Goal: Transaction & Acquisition: Purchase product/service

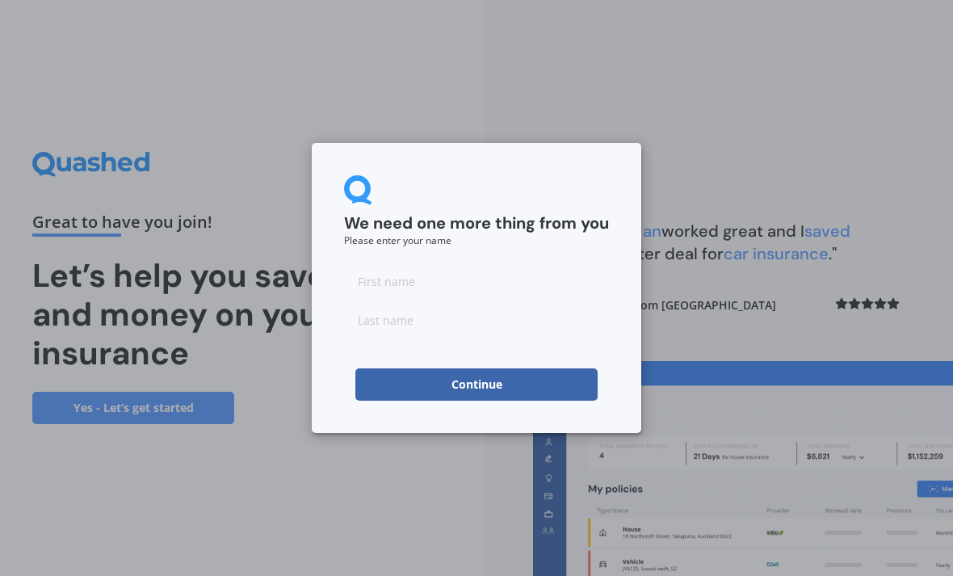
click at [532, 285] on input at bounding box center [476, 281] width 265 height 32
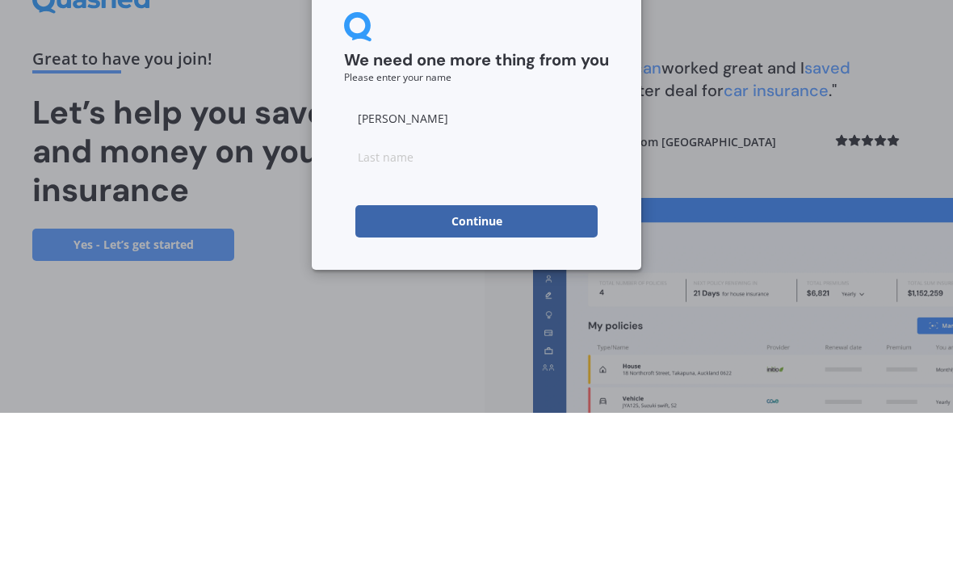
type input "[PERSON_NAME]"
click at [535, 304] on input at bounding box center [476, 320] width 265 height 32
type input "[PERSON_NAME]"
click at [552, 368] on button "Continue" at bounding box center [476, 384] width 242 height 32
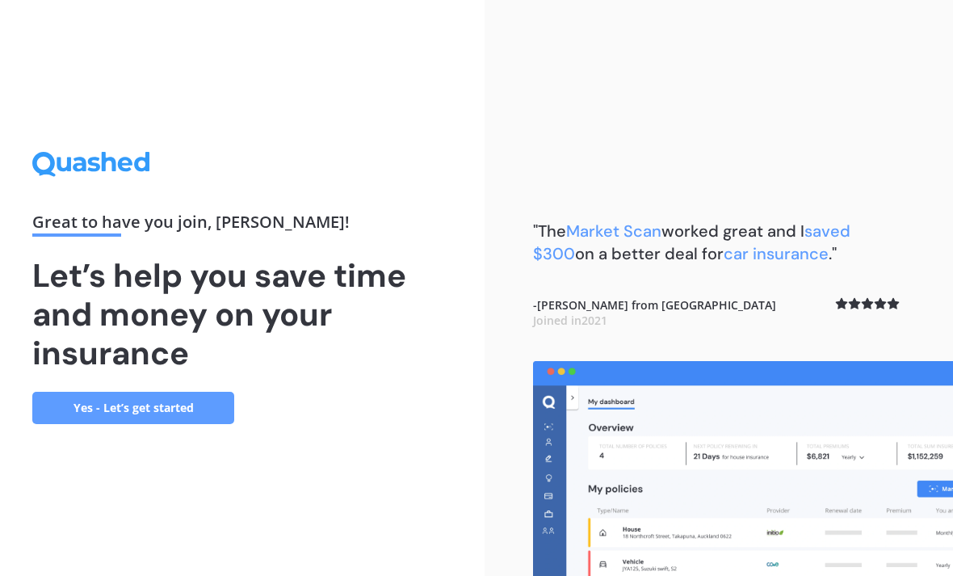
click at [186, 392] on link "Yes - Let’s get started" at bounding box center [133, 408] width 202 height 32
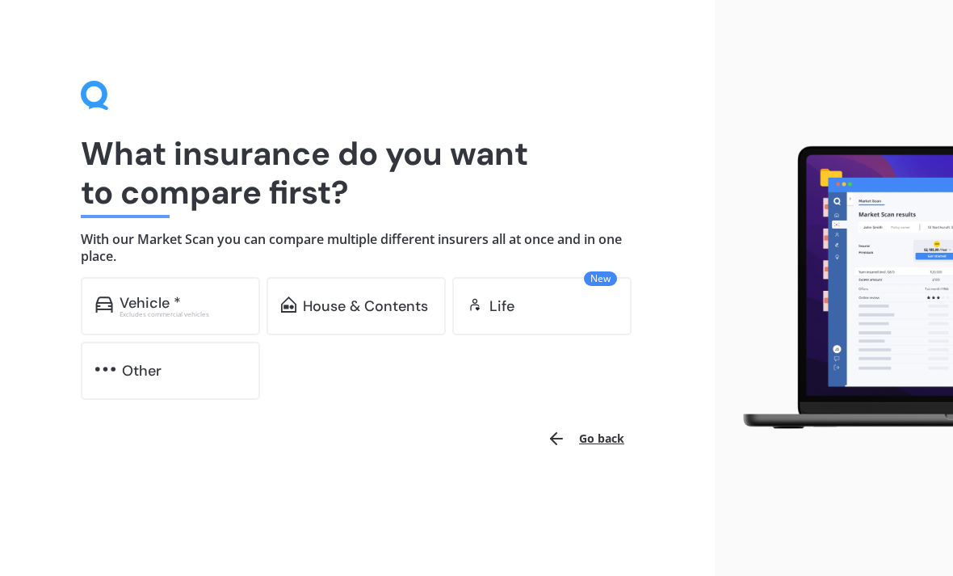
click at [186, 291] on div "Vehicle * Excludes commercial vehicles" at bounding box center [170, 306] width 179 height 58
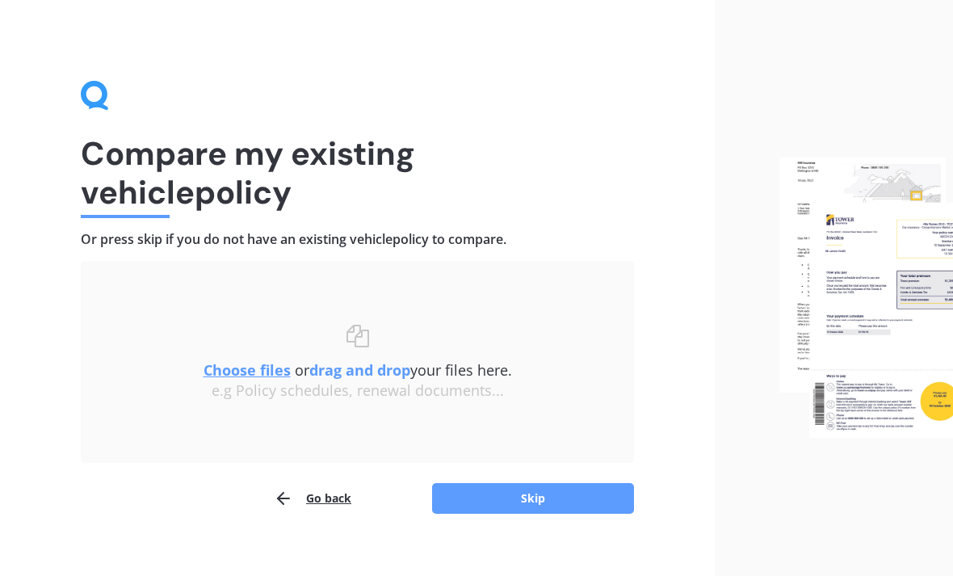
click at [324, 496] on button "Go back" at bounding box center [313, 498] width 78 height 32
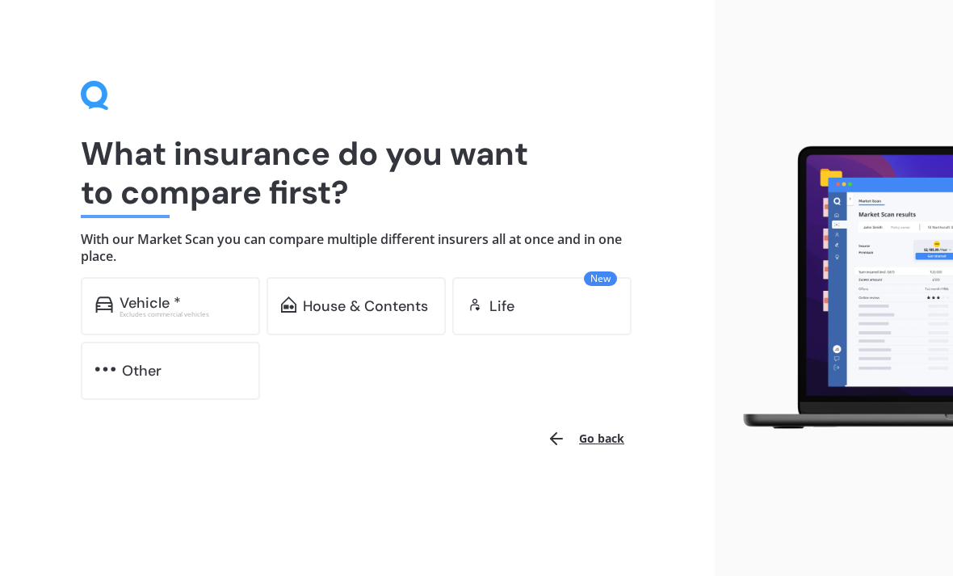
click at [212, 320] on div "Vehicle * Excludes commercial vehicles" at bounding box center [170, 306] width 179 height 58
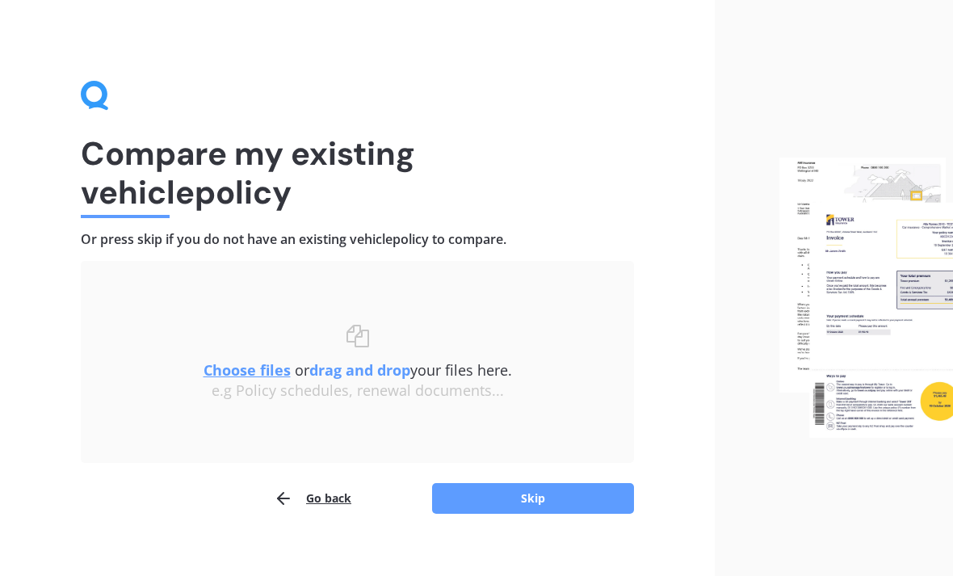
click at [564, 497] on button "Skip" at bounding box center [533, 498] width 202 height 31
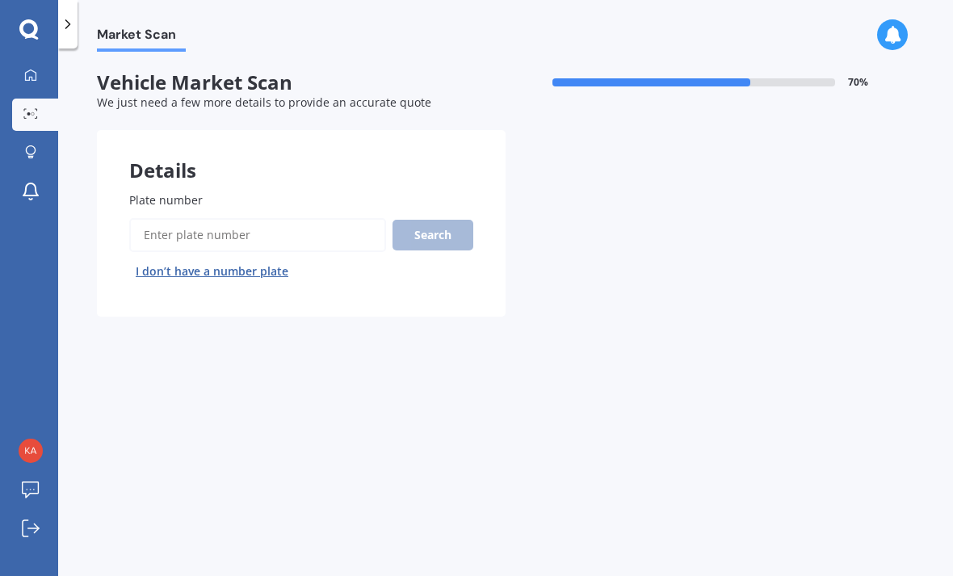
click at [328, 231] on input "Plate number" at bounding box center [257, 235] width 257 height 34
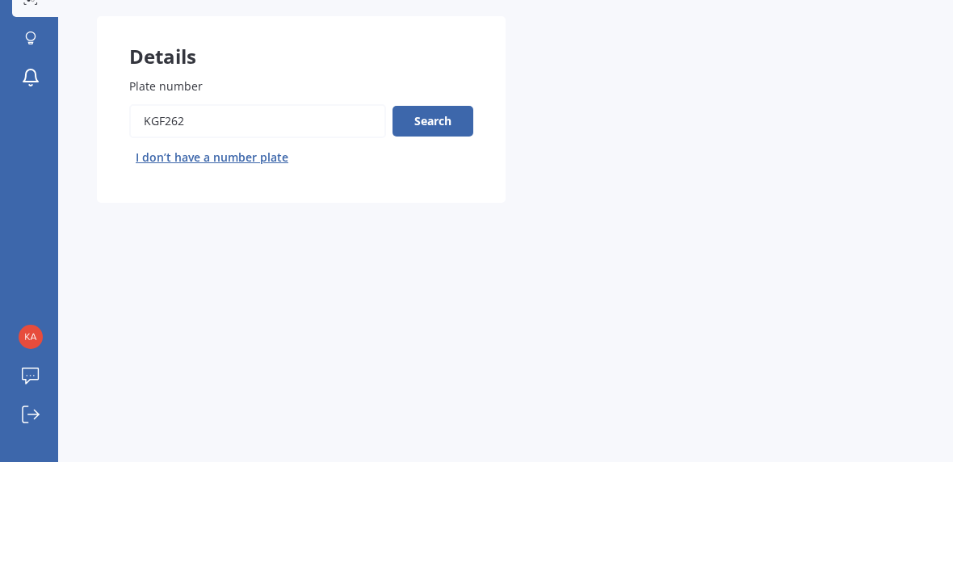
type input "KGF262"
click at [434, 220] on button "Search" at bounding box center [432, 235] width 81 height 31
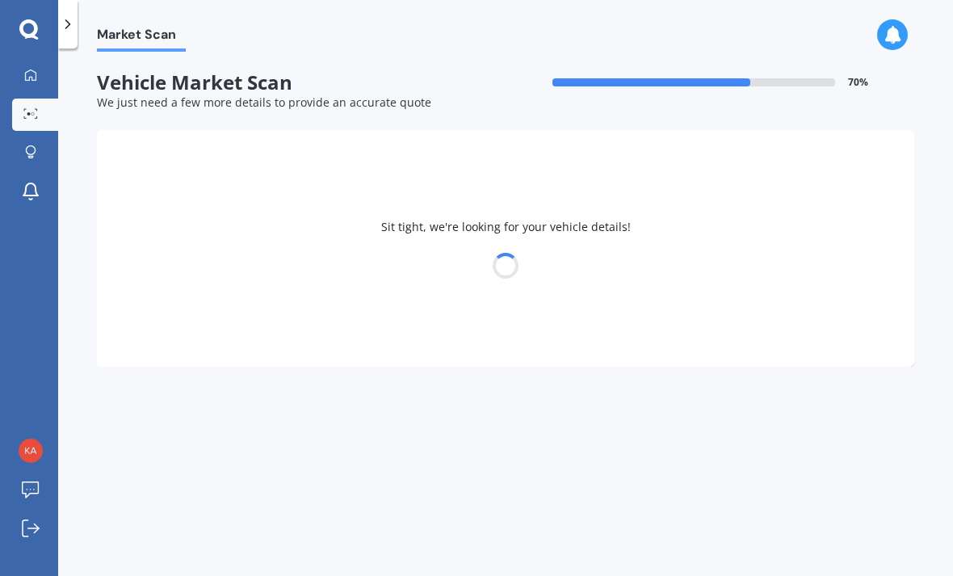
select select "VOLKSWAGEN"
select select "GOLF"
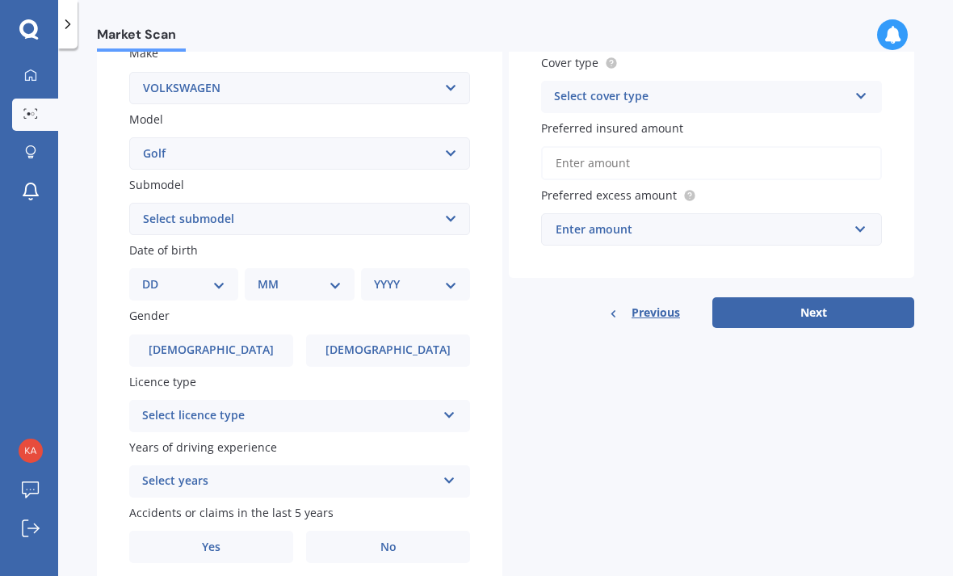
scroll to position [309, 0]
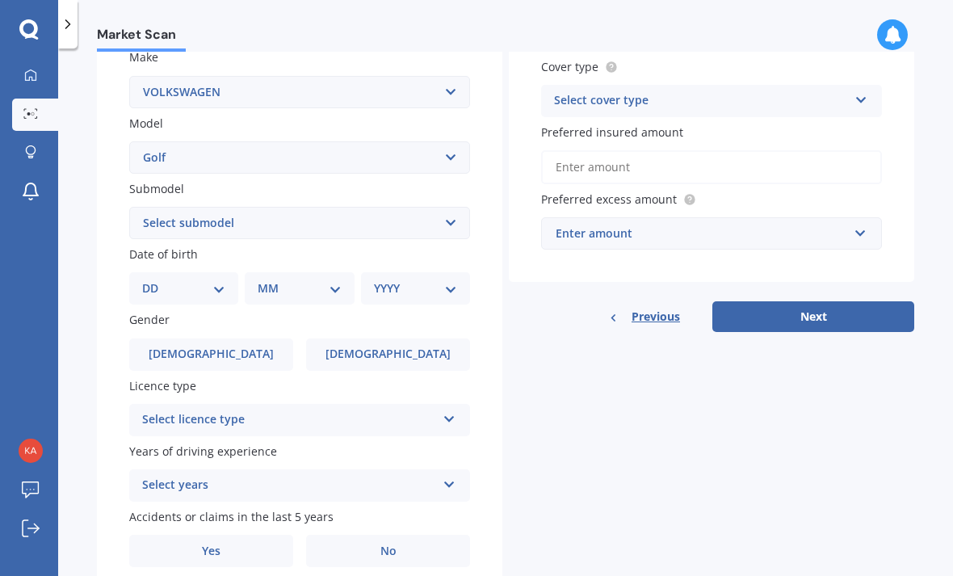
click at [412, 535] on label "No" at bounding box center [388, 551] width 164 height 32
click at [0, 0] on input "No" at bounding box center [0, 0] width 0 height 0
click at [445, 476] on icon at bounding box center [449, 481] width 14 height 11
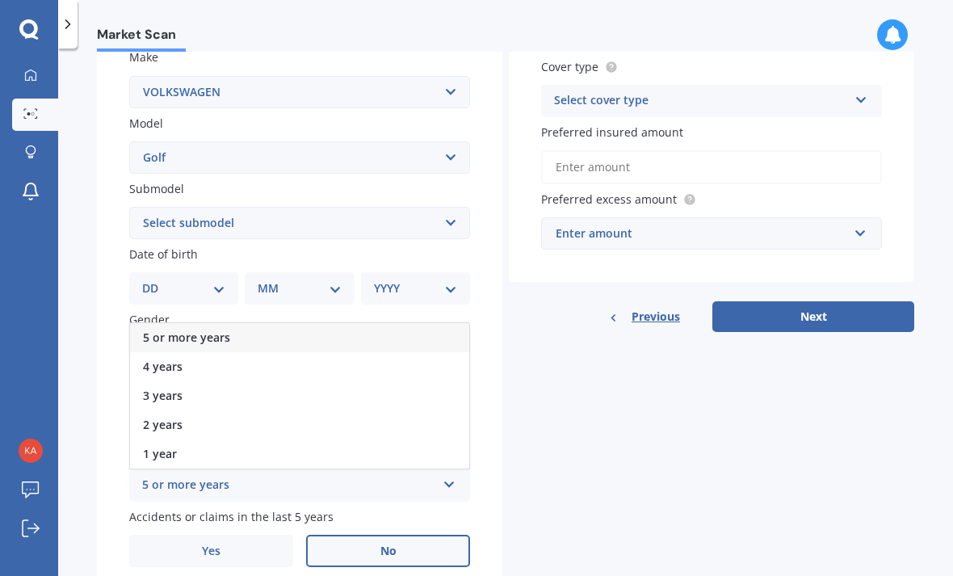
click at [350, 323] on div "5 or more years" at bounding box center [299, 337] width 339 height 29
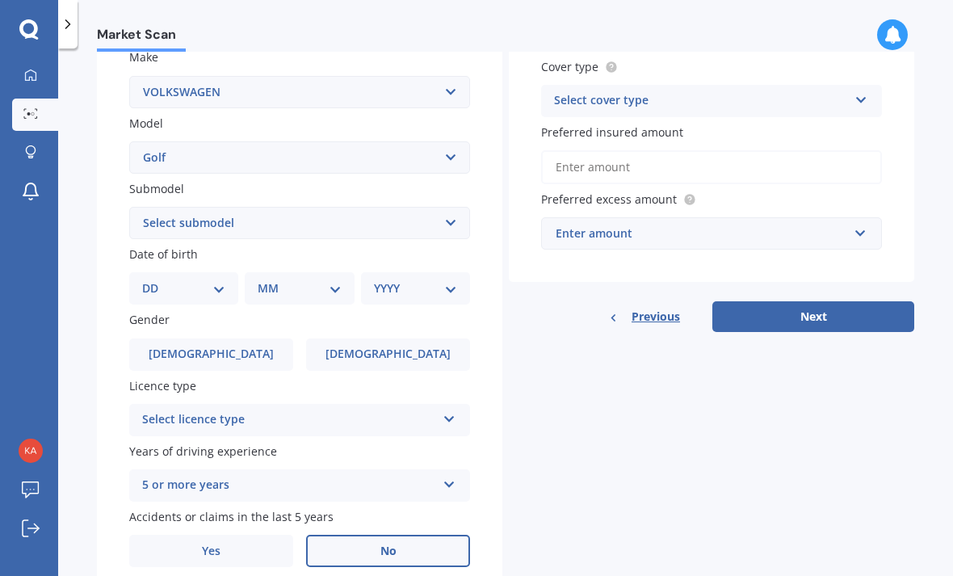
click at [375, 404] on div "Select licence type NZ Full NZ Restricted NZ Learners [GEOGRAPHIC_DATA] [GEOGRA…" at bounding box center [299, 420] width 341 height 32
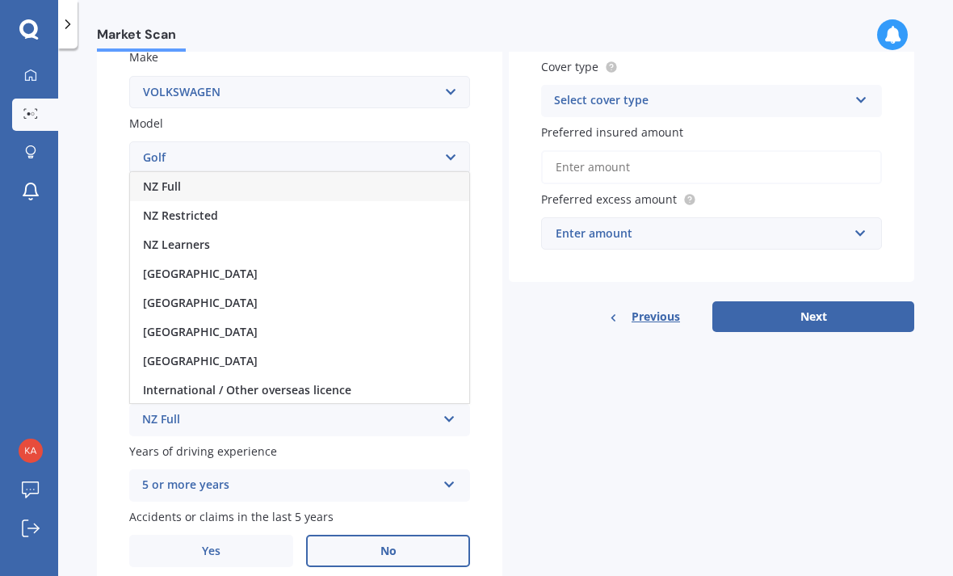
click at [256, 288] on div "[GEOGRAPHIC_DATA]" at bounding box center [299, 302] width 339 height 29
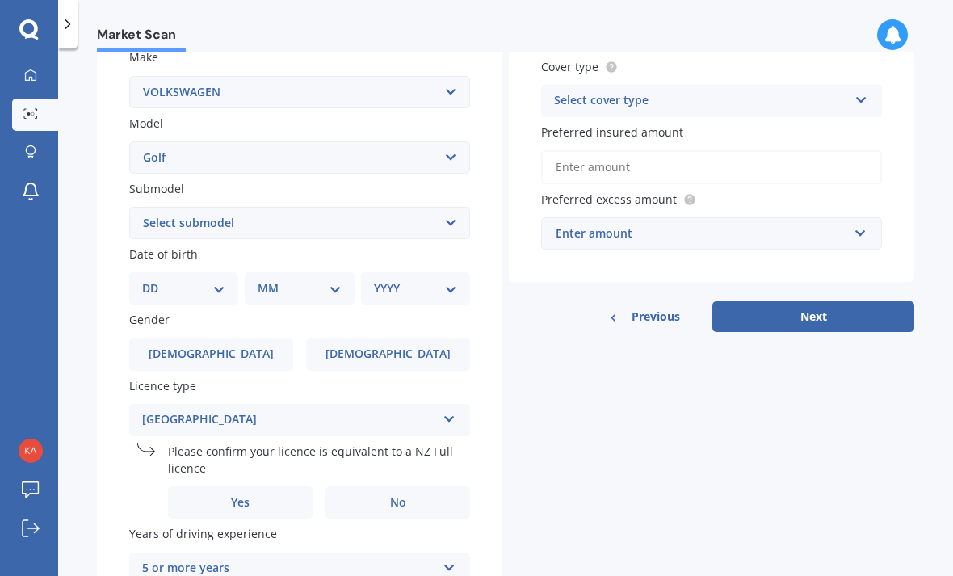
click at [269, 486] on label "Yes" at bounding box center [240, 502] width 145 height 32
click at [0, 0] on input "Yes" at bounding box center [0, 0] width 0 height 0
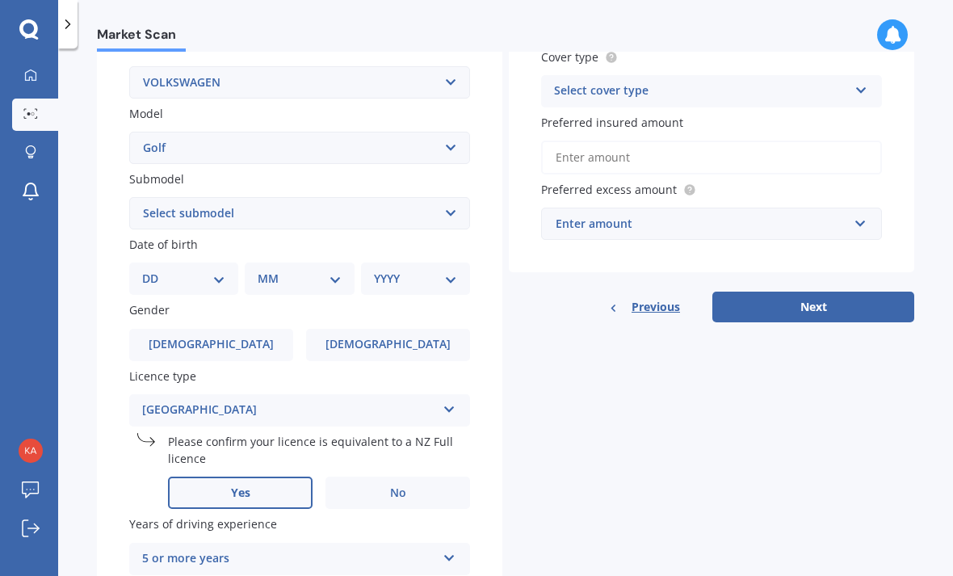
scroll to position [317, 0]
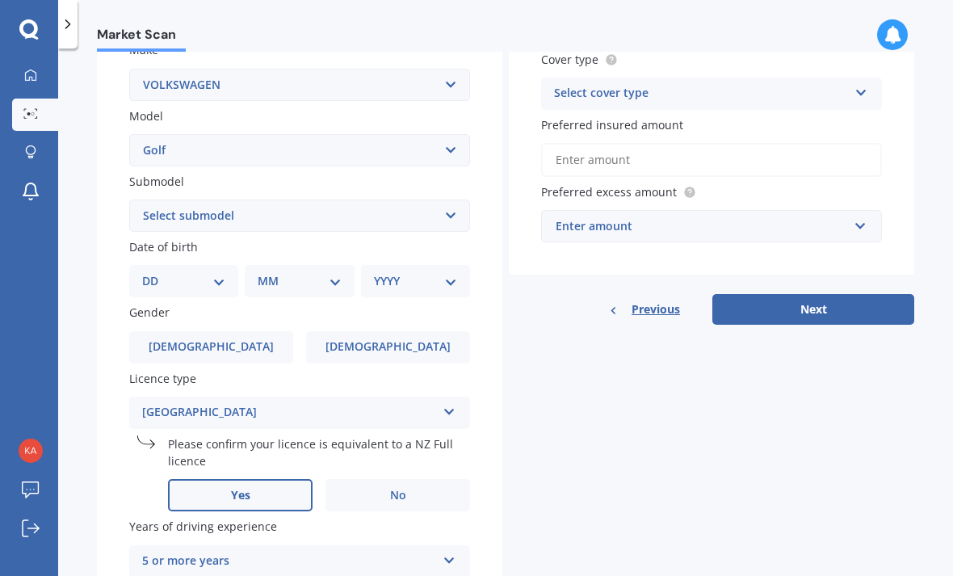
click at [415, 331] on label "[DEMOGRAPHIC_DATA]" at bounding box center [388, 347] width 164 height 32
click at [0, 0] on input "[DEMOGRAPHIC_DATA]" at bounding box center [0, 0] width 0 height 0
click at [224, 272] on select "DD 01 02 03 04 05 06 07 08 09 10 11 12 13 14 15 16 17 18 19 20 21 22 23 24 25 2…" at bounding box center [183, 281] width 83 height 18
select select "31"
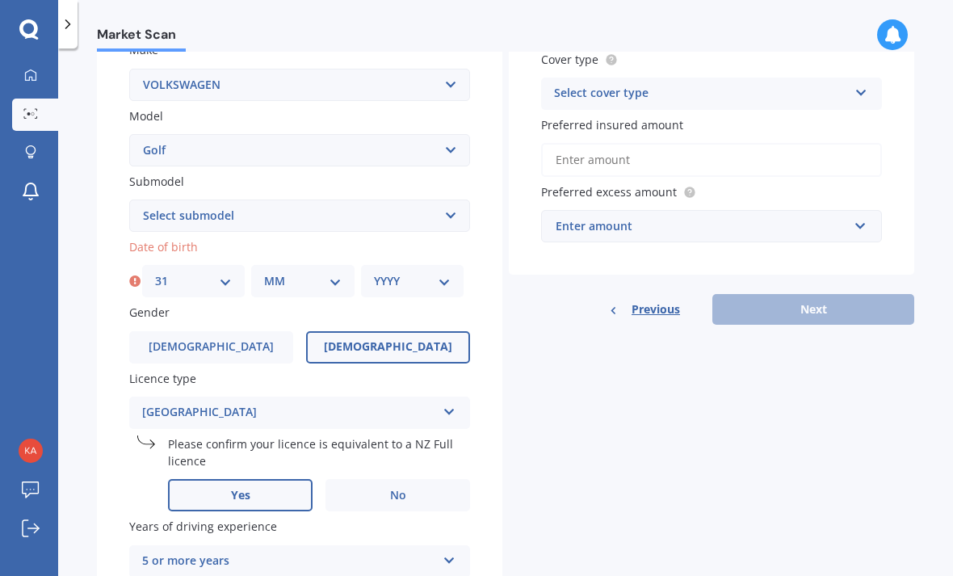
click at [326, 272] on select "MM 01 02 03 04 05 06 07 08 09 10 11 12" at bounding box center [302, 281] width 77 height 18
select select "07"
click at [447, 272] on select "YYYY 2025 2024 2023 2022 2021 2020 2019 2018 2017 2016 2015 2014 2013 2012 2011…" at bounding box center [412, 281] width 77 height 18
select select "2001"
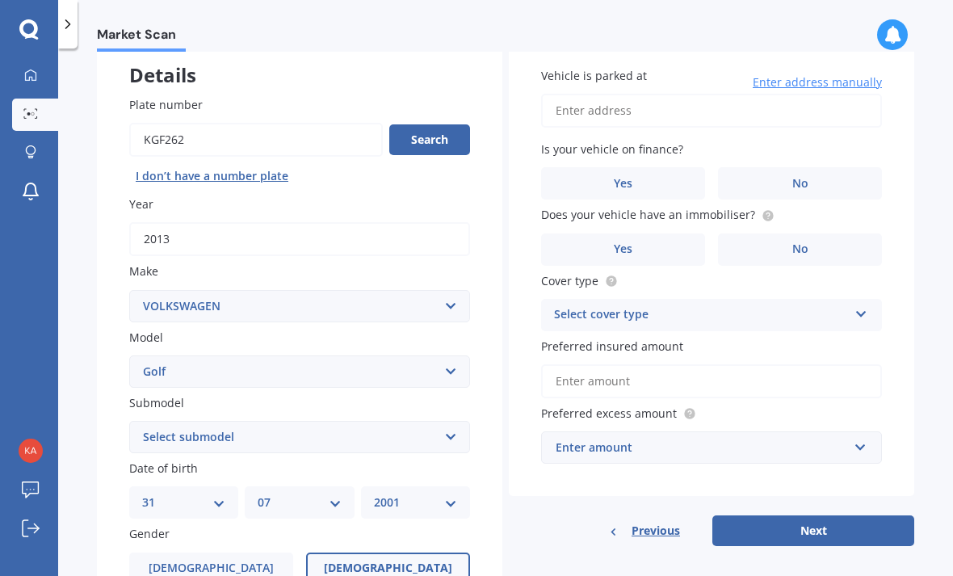
scroll to position [97, 0]
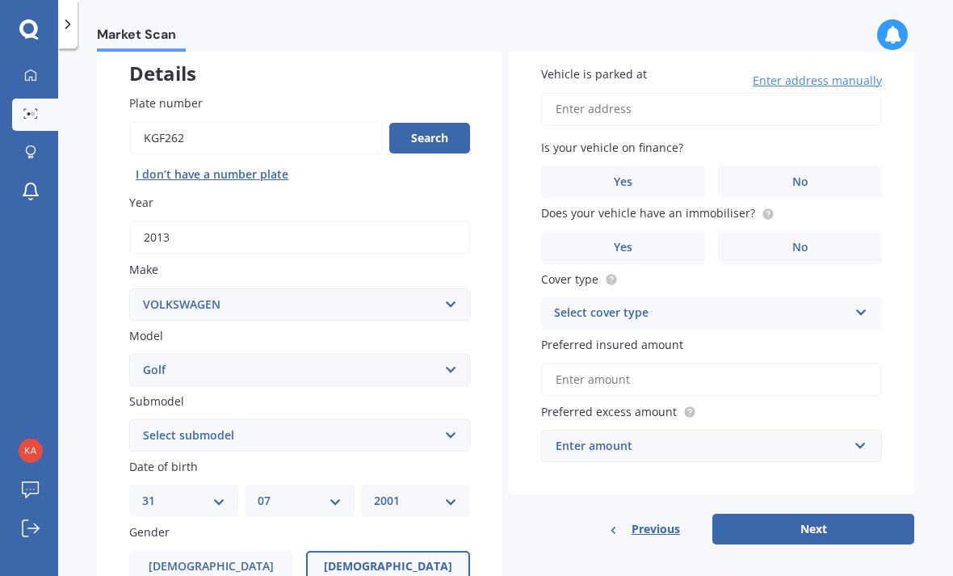
click at [447, 419] on select "Select submodel (All other) 1.4 GT TSI 1.4 TSI 1.6 1.6 FSI 1.6 TSI 1.8 1.9 TDI …" at bounding box center [299, 435] width 341 height 32
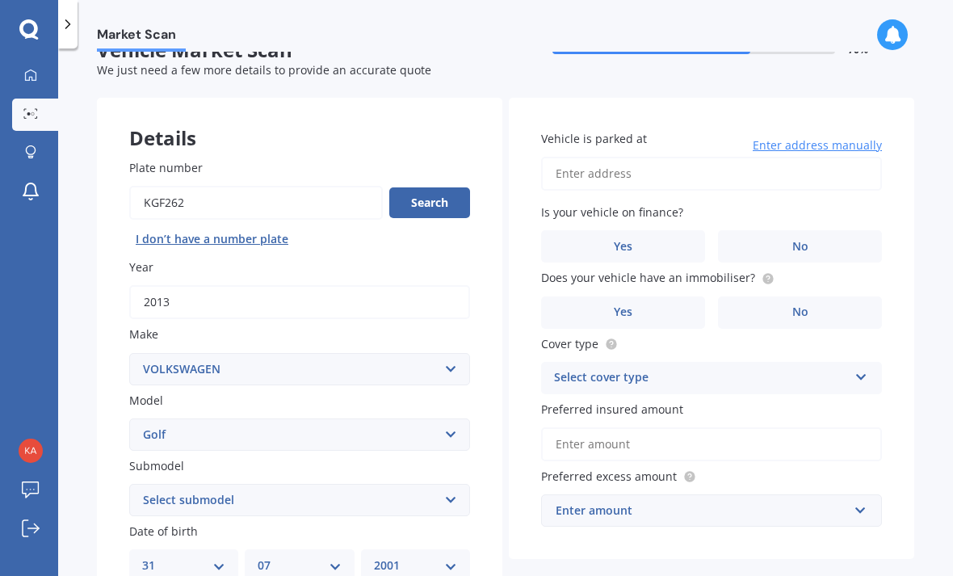
scroll to position [30, 0]
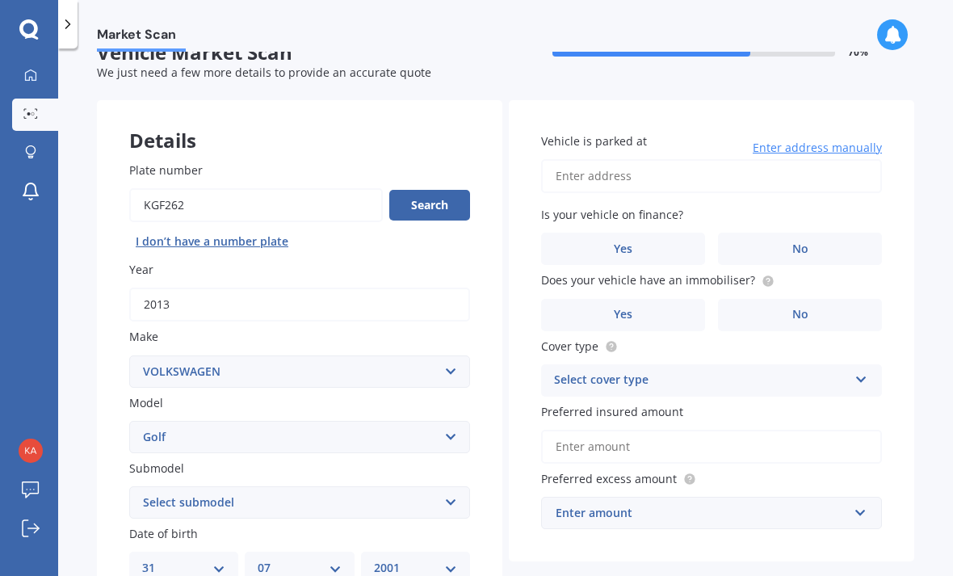
click at [848, 233] on label "No" at bounding box center [800, 249] width 164 height 32
click at [0, 0] on input "No" at bounding box center [0, 0] width 0 height 0
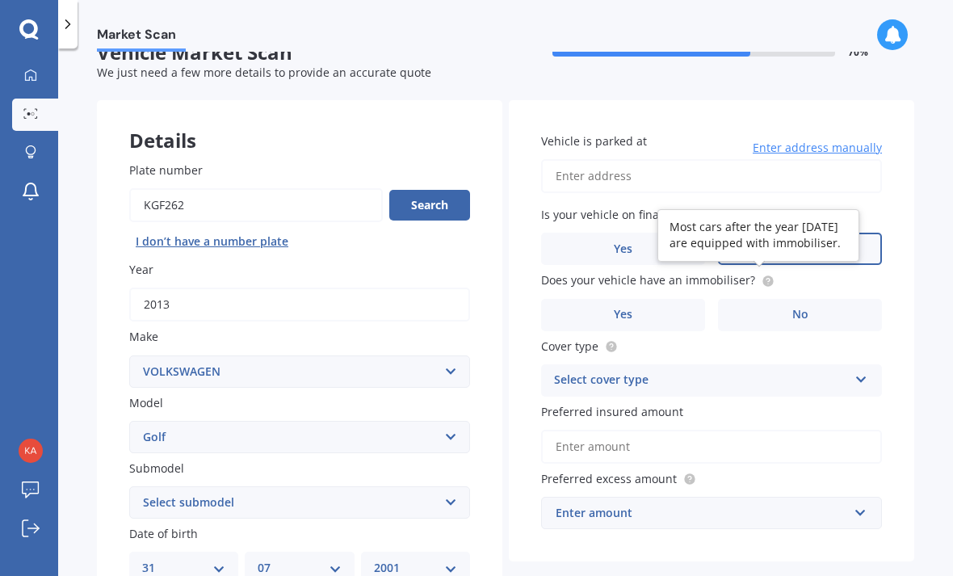
click at [764, 275] on circle at bounding box center [767, 280] width 10 height 10
click at [676, 299] on label "Yes" at bounding box center [623, 315] width 164 height 32
click at [0, 0] on input "Yes" at bounding box center [0, 0] width 0 height 0
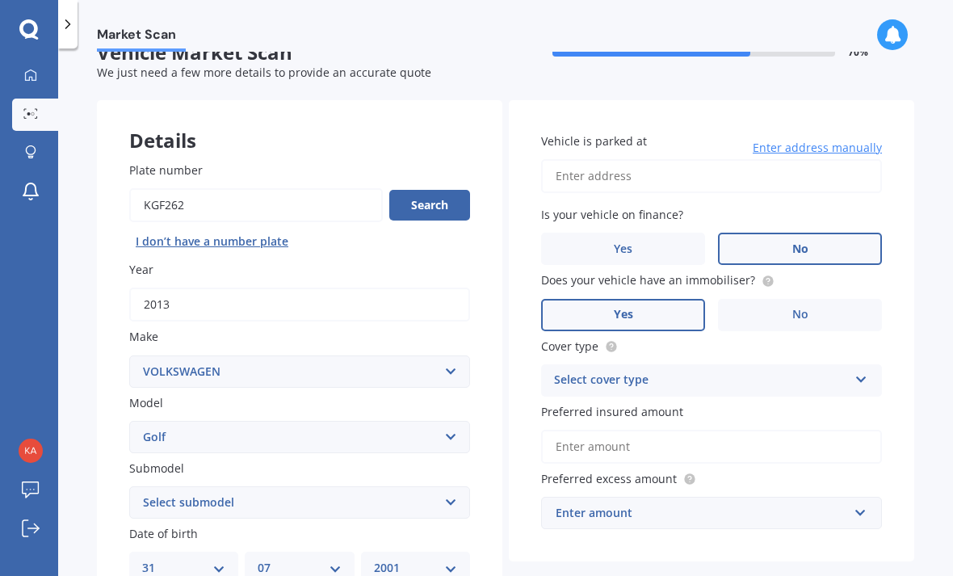
click at [764, 371] on div "Select cover type" at bounding box center [701, 380] width 294 height 19
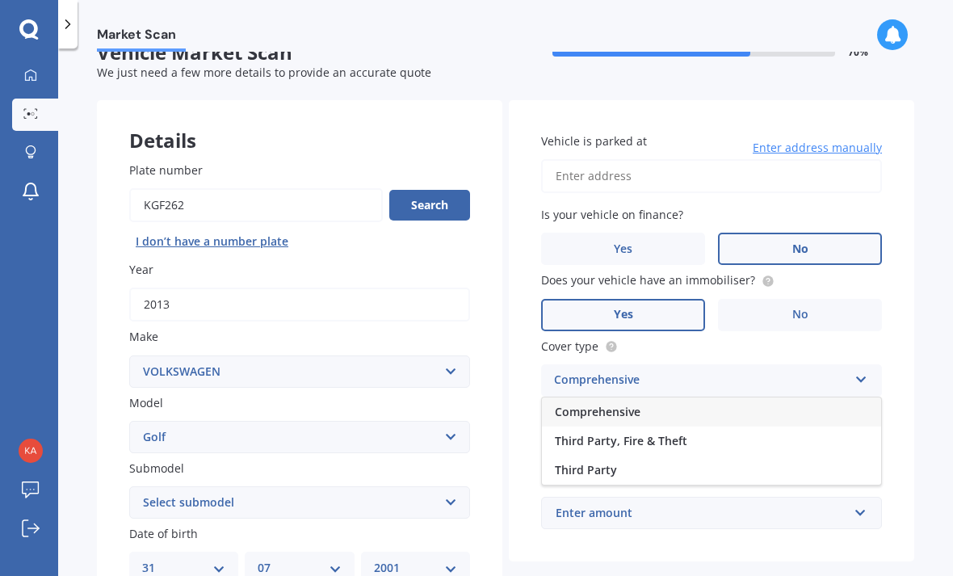
click at [723, 397] on div "Comprehensive" at bounding box center [711, 411] width 339 height 29
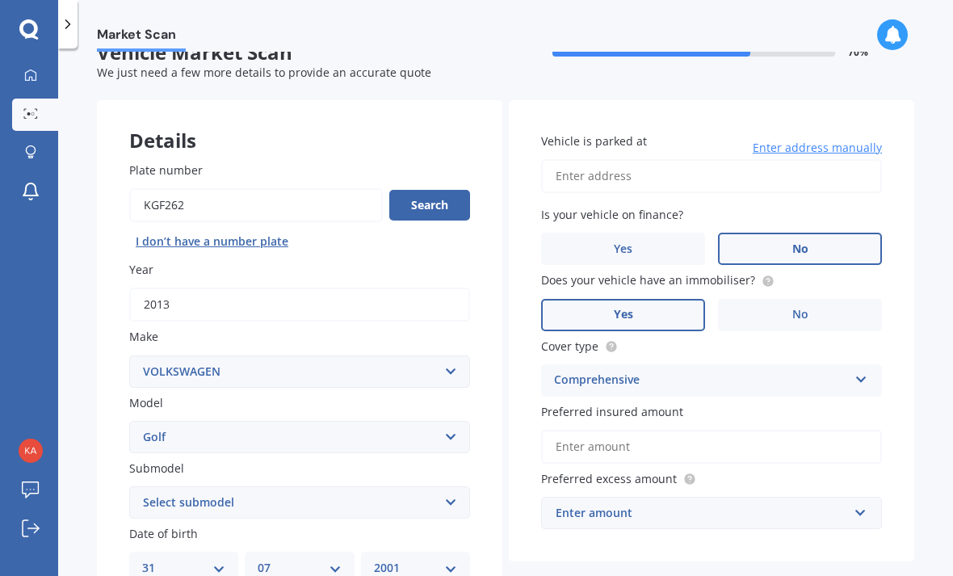
click at [749, 159] on input "Vehicle is parked at" at bounding box center [711, 176] width 341 height 34
type input "[STREET_ADDRESS][PERSON_NAME][PERSON_NAME]"
click at [275, 486] on select "Select submodel (All other) 1.4 GT TSI 1.4 TSI 1.6 1.6 FSI 1.6 TSI 1.8 1.9 TDI …" at bounding box center [299, 502] width 341 height 32
select select "1.4 TSI"
click at [306, 486] on select "Select submodel (All other) 1.4 GT TSI 1.4 TSI 1.6 1.6 FSI 1.6 TSI 1.8 1.9 TDI …" at bounding box center [299, 502] width 341 height 32
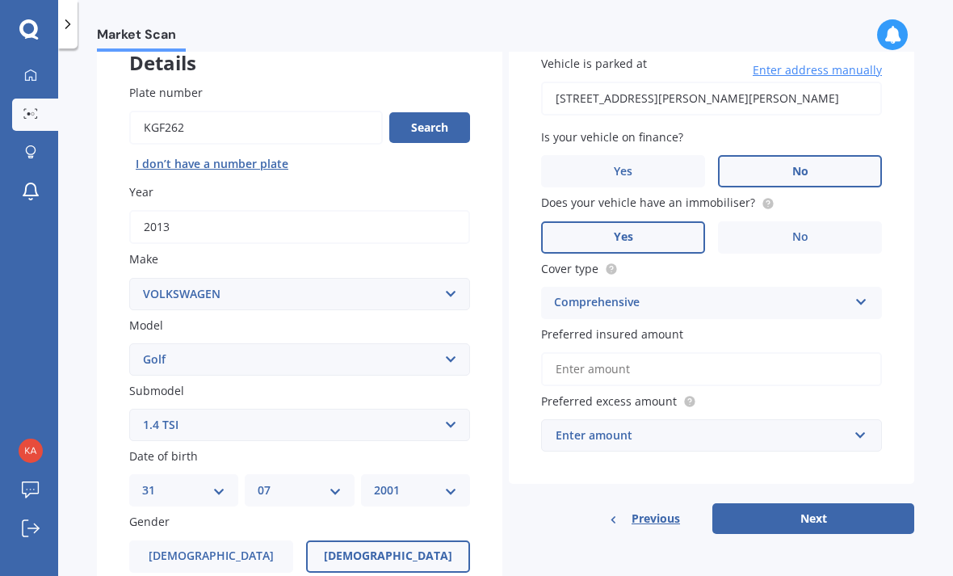
scroll to position [108, 0]
click at [820, 351] on input "Preferred insured amount" at bounding box center [711, 368] width 341 height 34
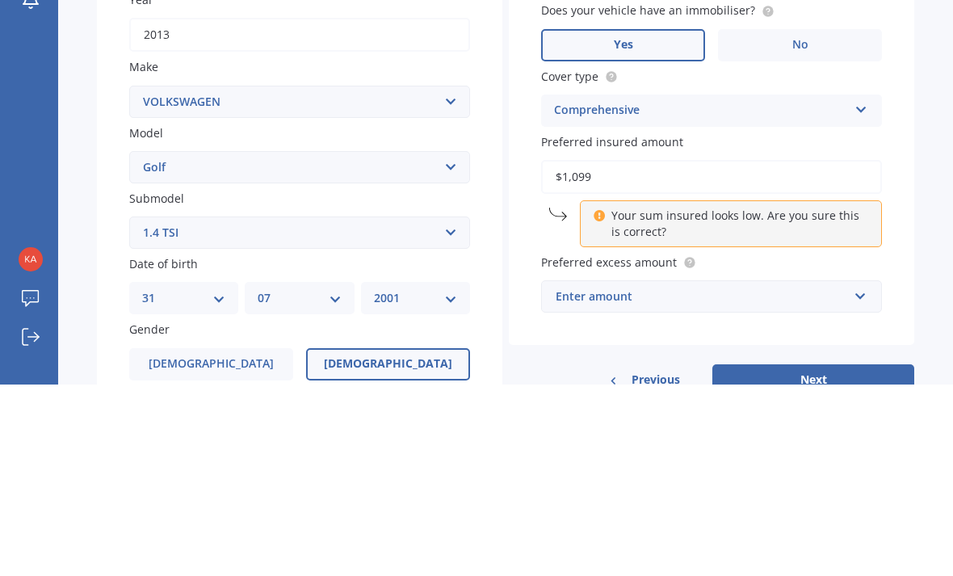
type input "$10,999"
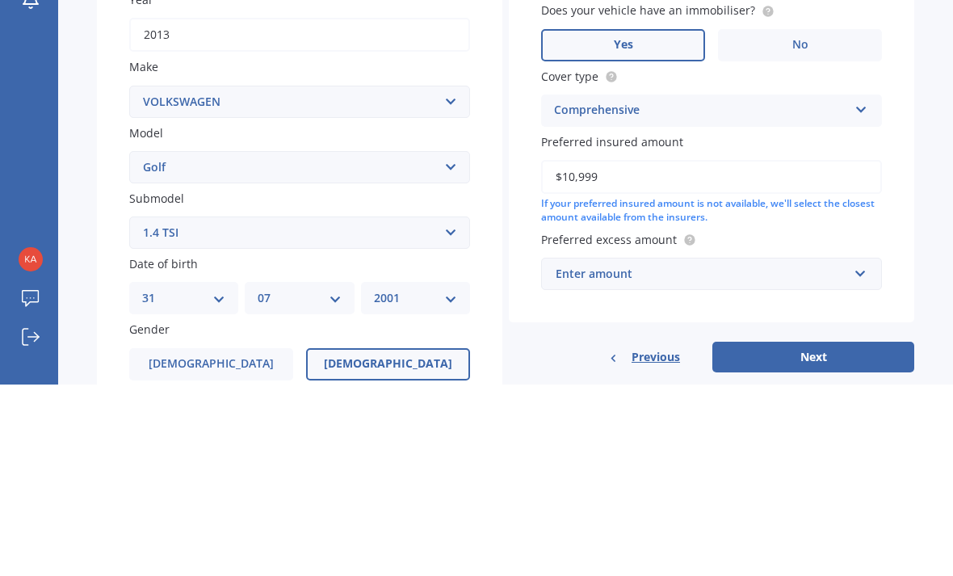
click at [925, 178] on div "Market Scan Vehicle Market Scan 70 % We just need a few more details to provide…" at bounding box center [505, 315] width 895 height 527
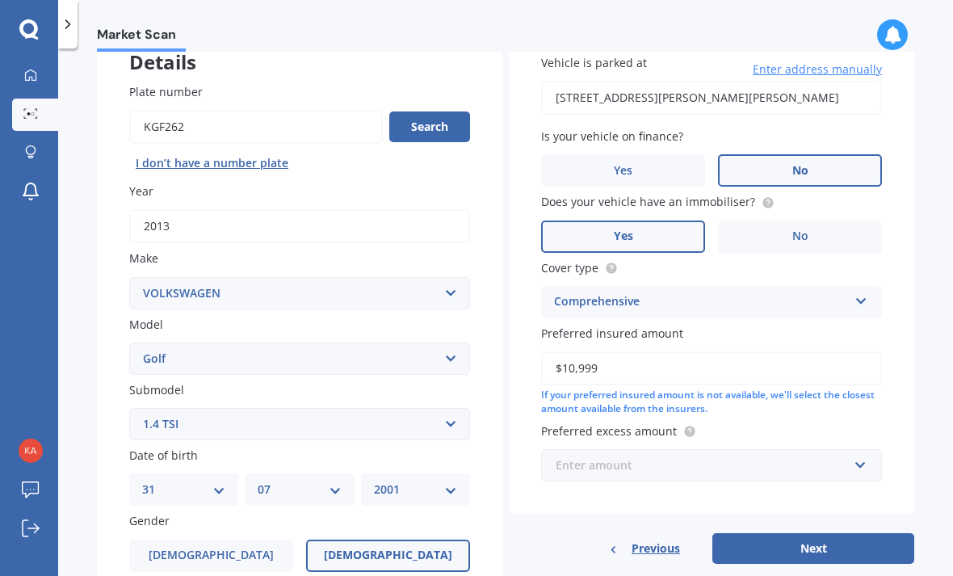
click at [837, 450] on input "text" at bounding box center [706, 465] width 326 height 31
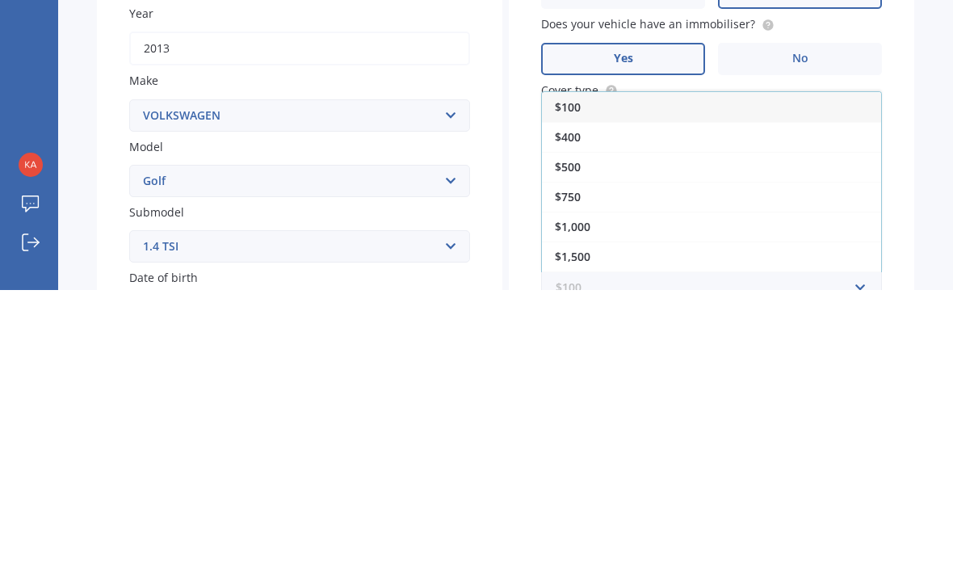
scroll to position [0, 0]
click at [610, 438] on div "$500" at bounding box center [711, 453] width 339 height 30
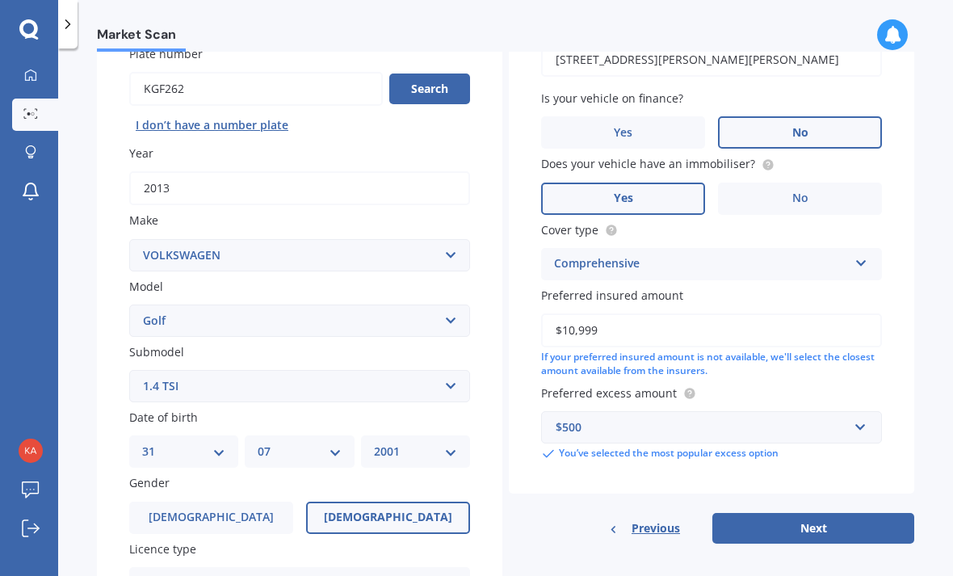
scroll to position [157, 0]
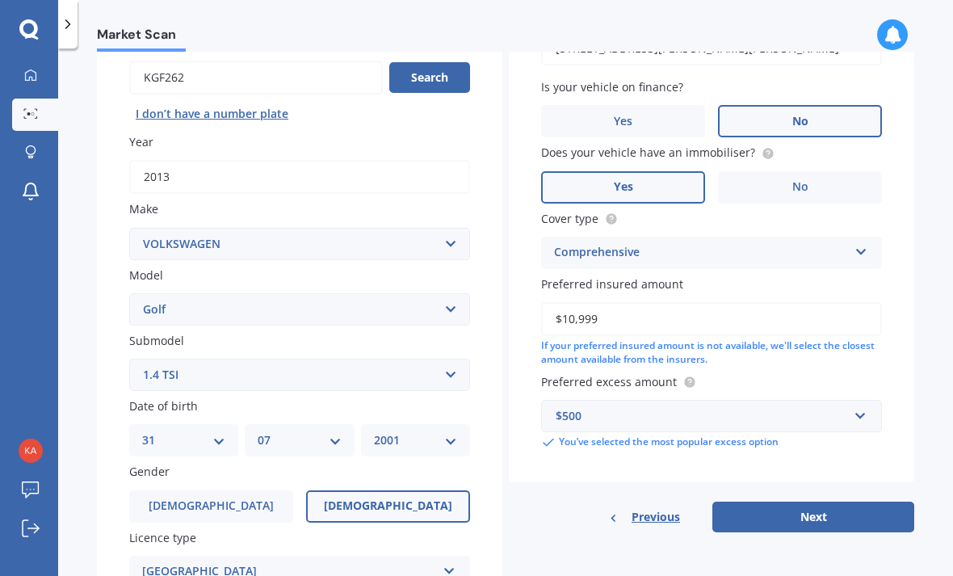
click at [873, 501] on button "Next" at bounding box center [813, 516] width 202 height 31
select select "31"
select select "07"
select select "2001"
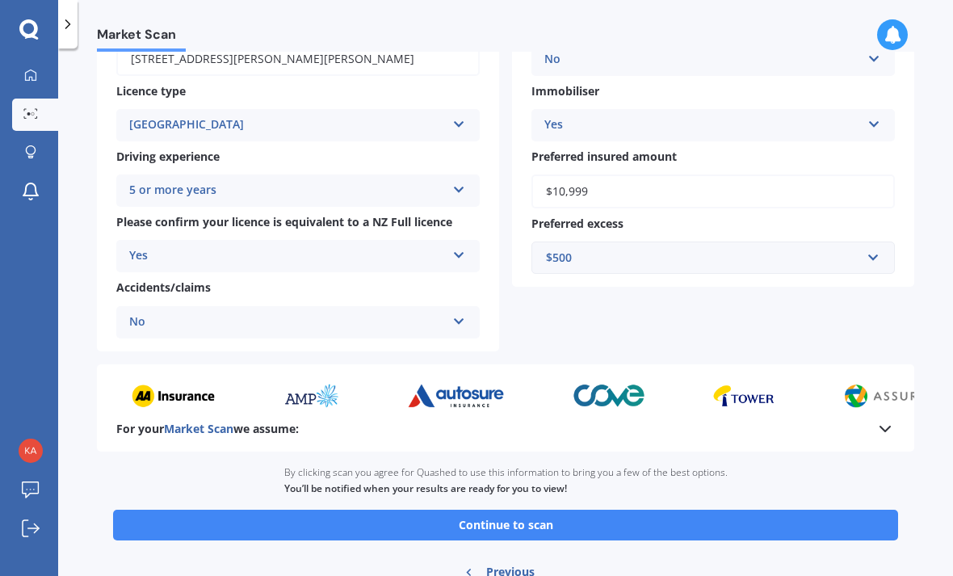
scroll to position [258, 0]
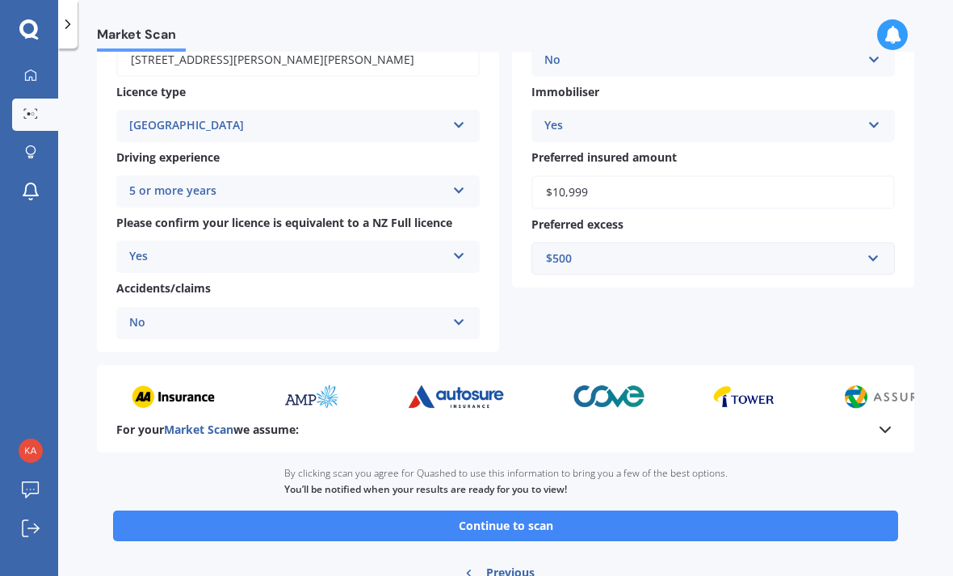
click at [887, 420] on icon at bounding box center [884, 429] width 19 height 19
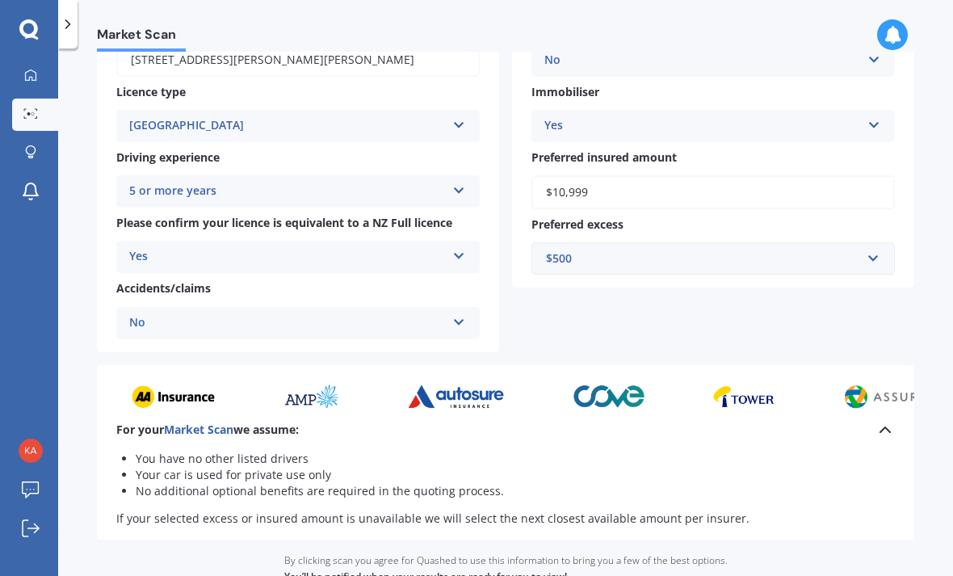
click at [887, 420] on icon at bounding box center [884, 429] width 19 height 19
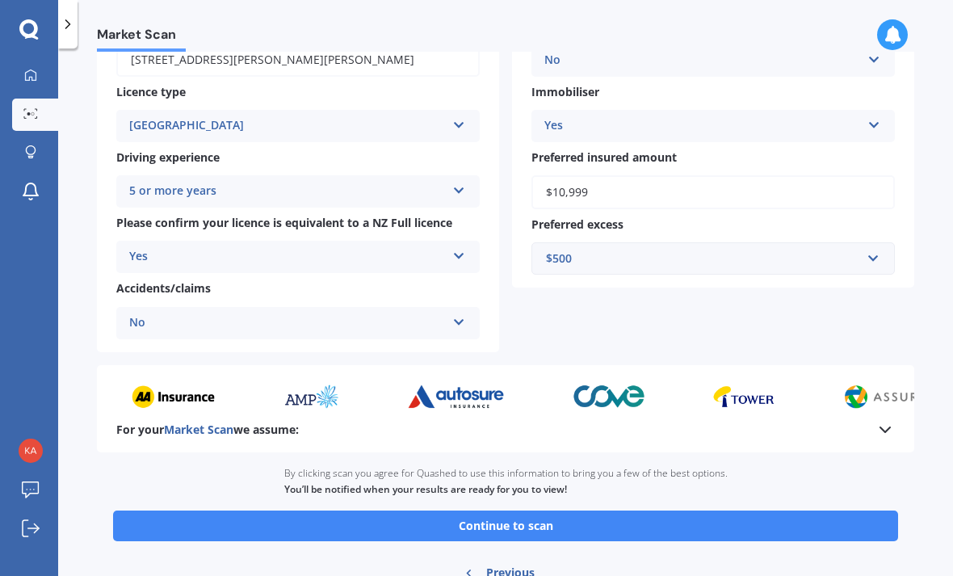
click at [808, 510] on button "Continue to scan" at bounding box center [505, 525] width 785 height 31
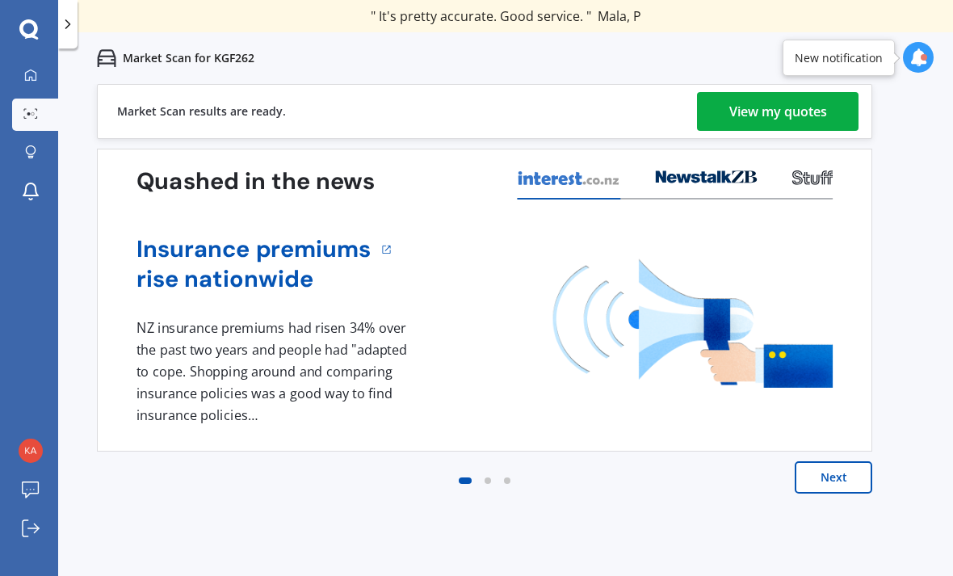
click at [778, 109] on div "View my quotes" at bounding box center [778, 111] width 98 height 39
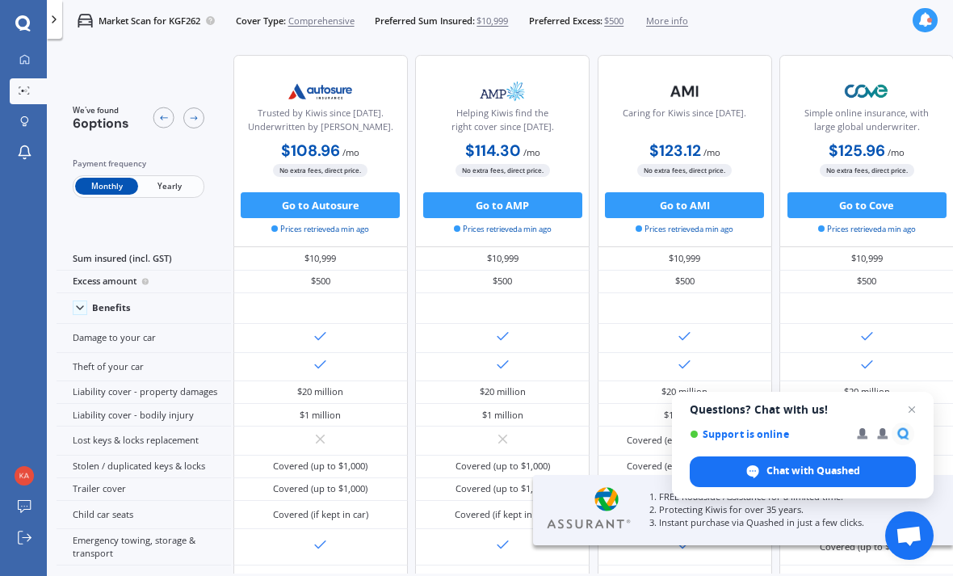
scroll to position [0, 454]
click at [187, 178] on span "Yearly" at bounding box center [169, 186] width 63 height 17
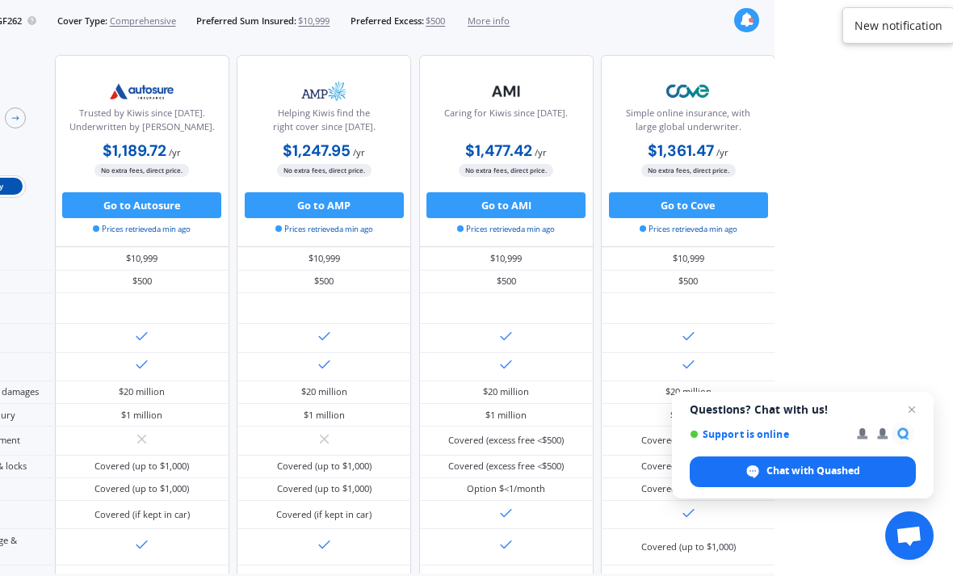
scroll to position [0, 188]
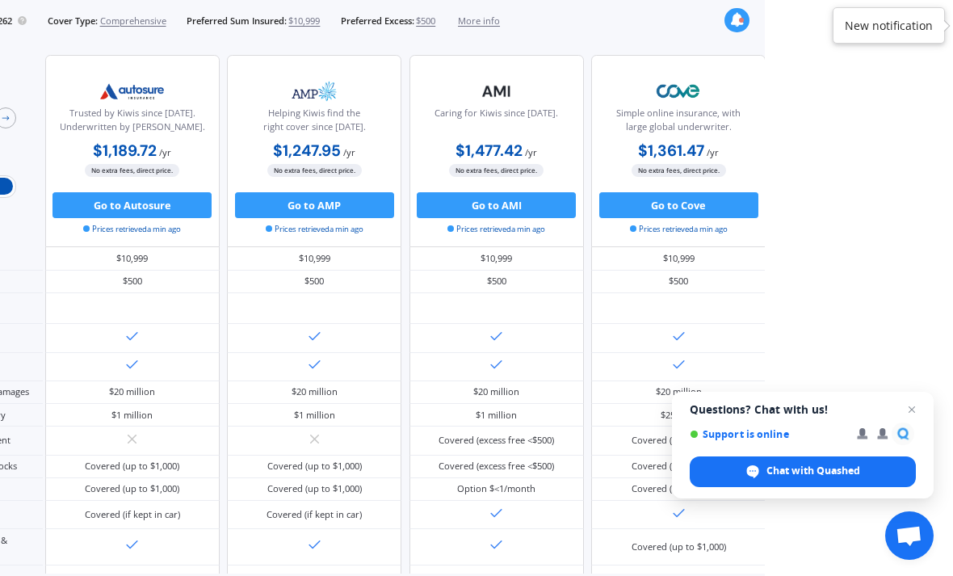
click at [915, 406] on span "Open chat" at bounding box center [911, 409] width 19 height 19
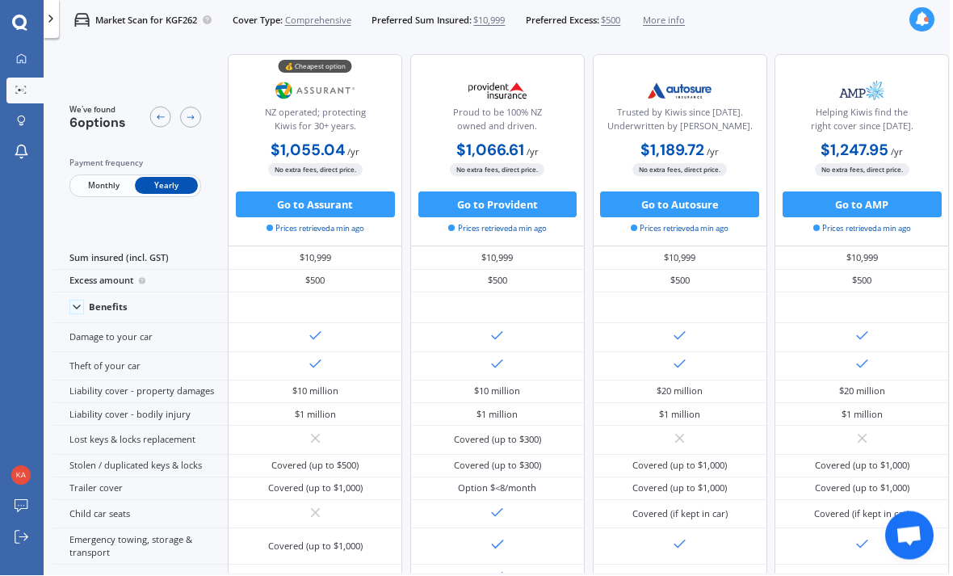
scroll to position [0, 3]
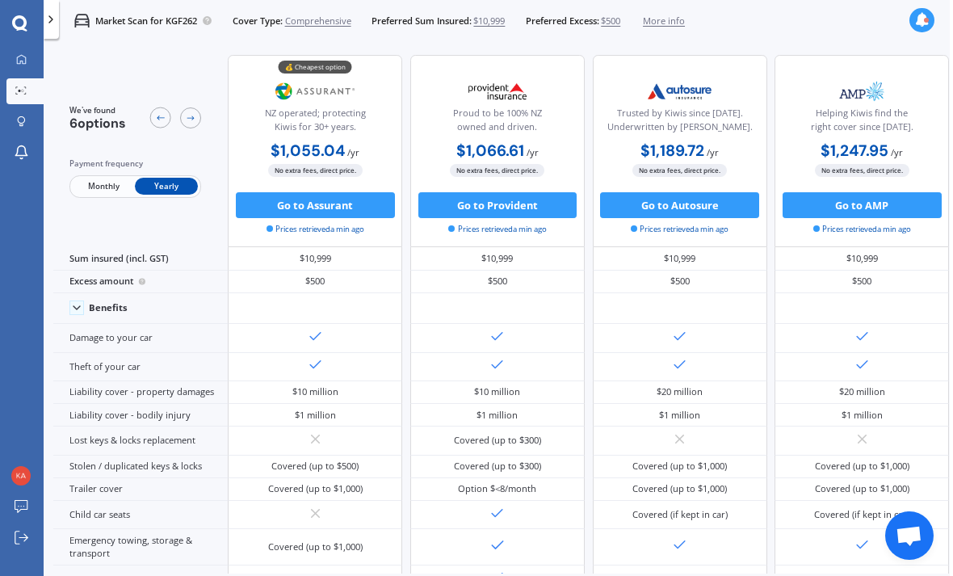
click at [685, 25] on span "More info" at bounding box center [664, 21] width 42 height 13
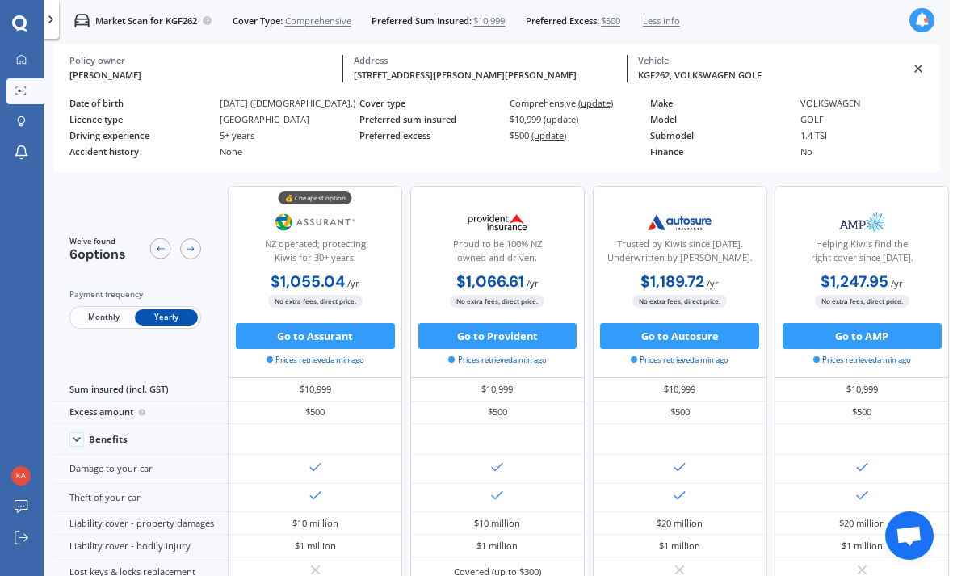
click at [832, 133] on div "1.4 TSI" at bounding box center [870, 135] width 140 height 10
